Goal: Information Seeking & Learning: Learn about a topic

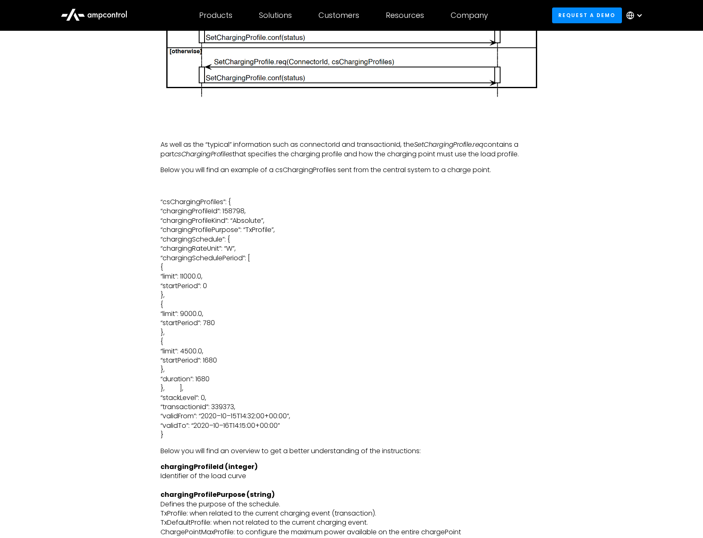
scroll to position [2928, 0]
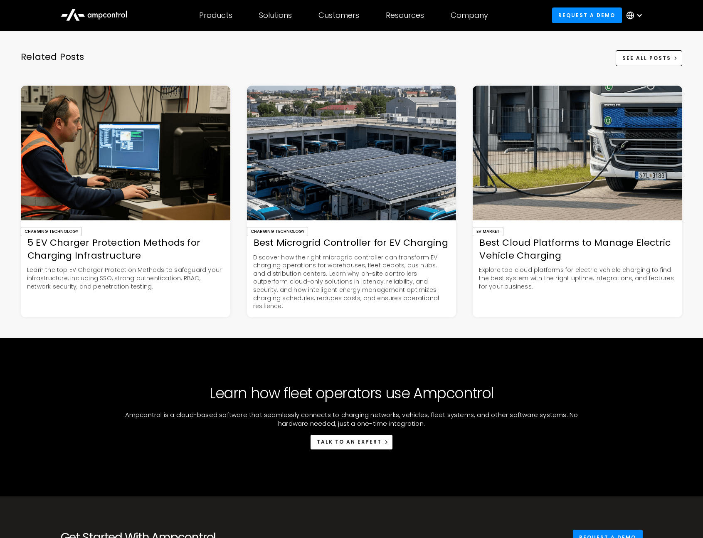
click at [331, 182] on img at bounding box center [351, 153] width 209 height 135
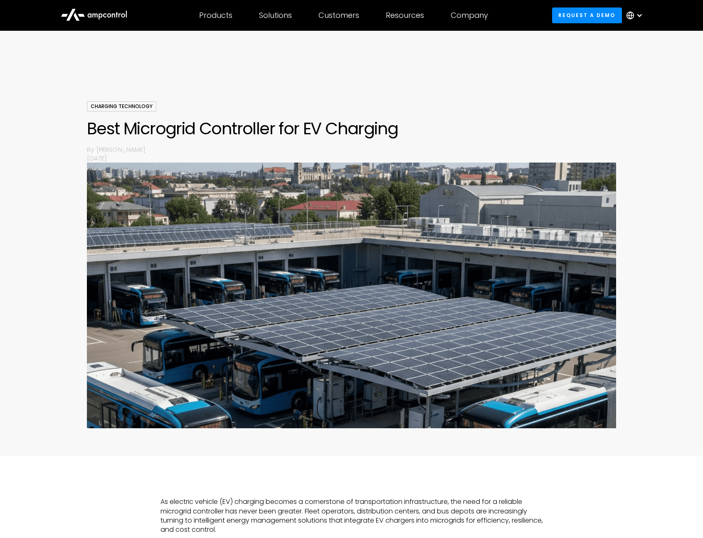
click at [298, 353] on img at bounding box center [351, 295] width 529 height 266
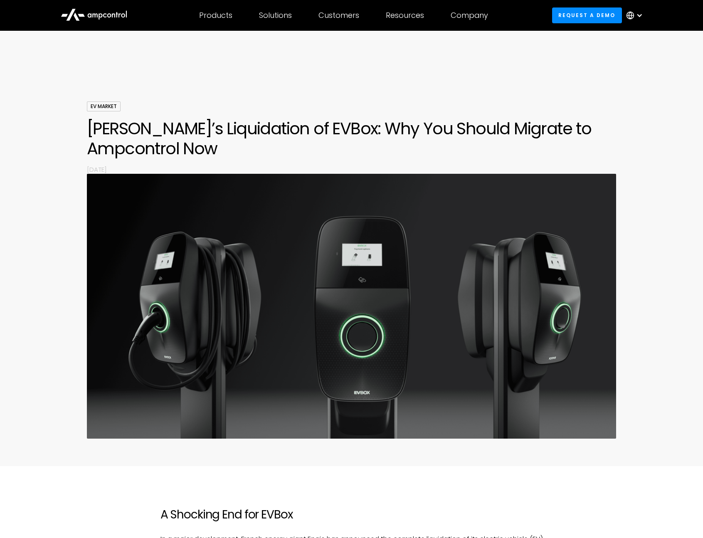
click at [178, 121] on h1 "[PERSON_NAME]’s Liquidation of EVBox: Why You Should Migrate to Ampcontrol Now" at bounding box center [351, 138] width 529 height 40
click at [271, 103] on div "EV Market Engie’s Liquidation of EVBox: Why You Should Migrate to Ampcontrol No…" at bounding box center [351, 137] width 529 height 72
